Goal: Find specific page/section: Find specific page/section

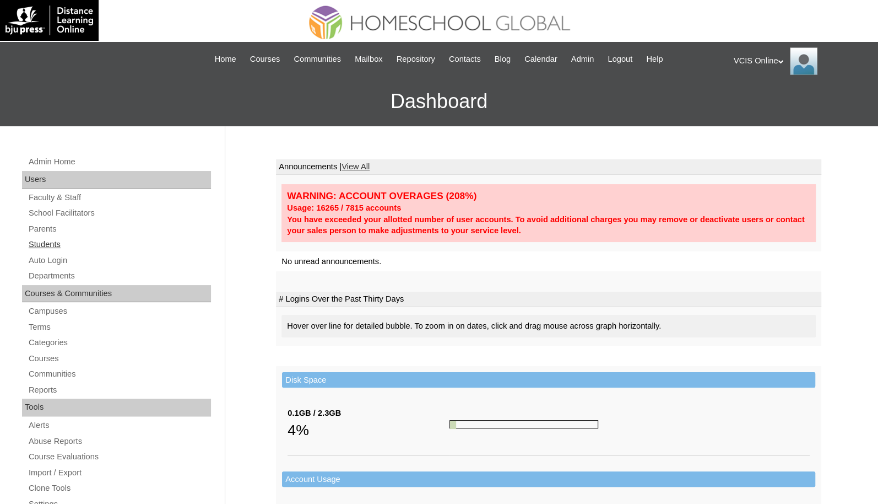
click at [60, 245] on link "Students" at bounding box center [119, 244] width 183 height 14
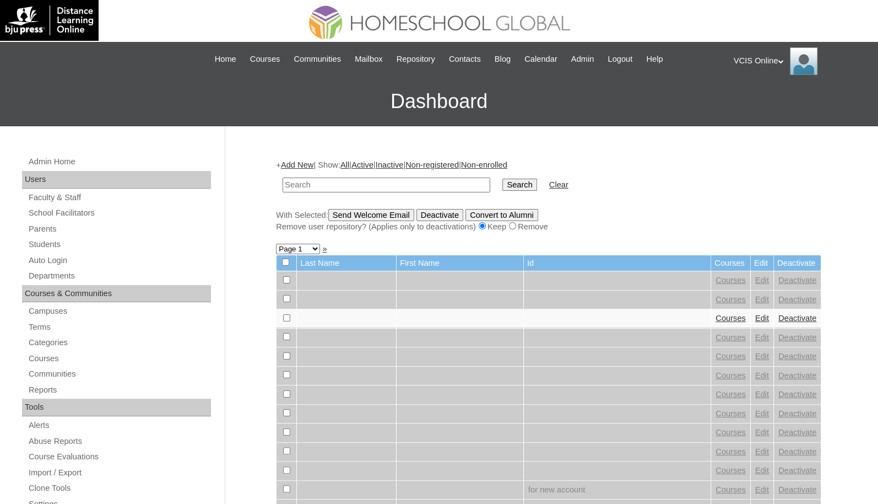
click at [413, 186] on input "text" at bounding box center [387, 184] width 208 height 15
type input "VCIS004-9C-SA2025"
click at [513, 185] on input "Search" at bounding box center [520, 185] width 34 height 12
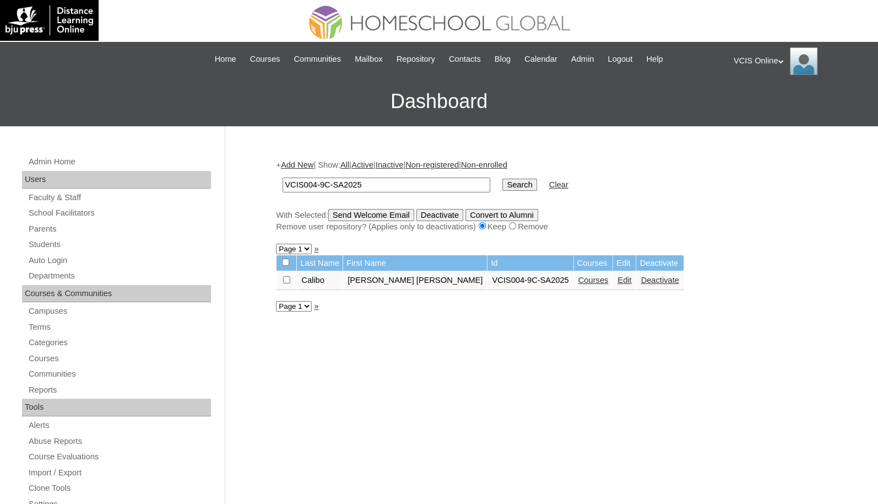
click at [579, 281] on link "Courses" at bounding box center [594, 280] width 30 height 9
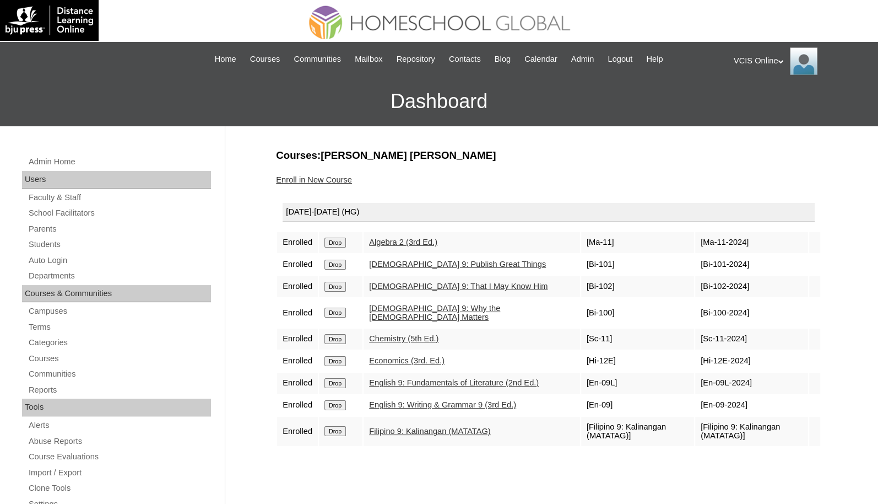
click at [768, 62] on div "VCIS Online My Profile My Settings Logout" at bounding box center [800, 61] width 133 height 28
click at [755, 101] on span "Logout" at bounding box center [754, 103] width 22 height 8
